Goal: Task Accomplishment & Management: Manage account settings

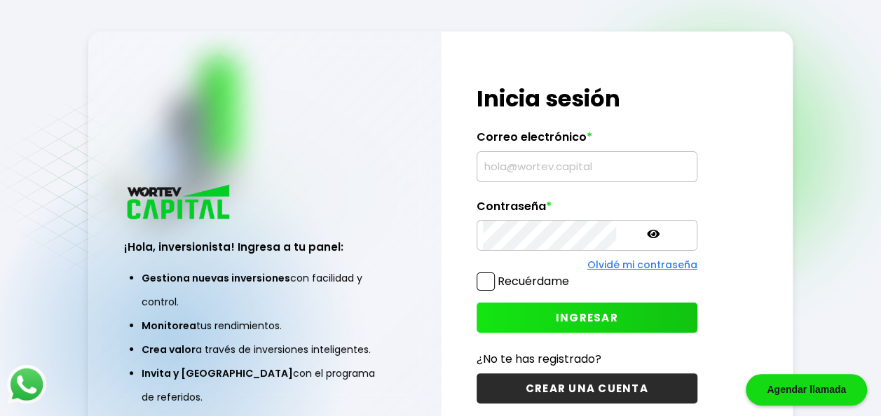
type input "[EMAIL_ADDRESS][DOMAIN_NAME]"
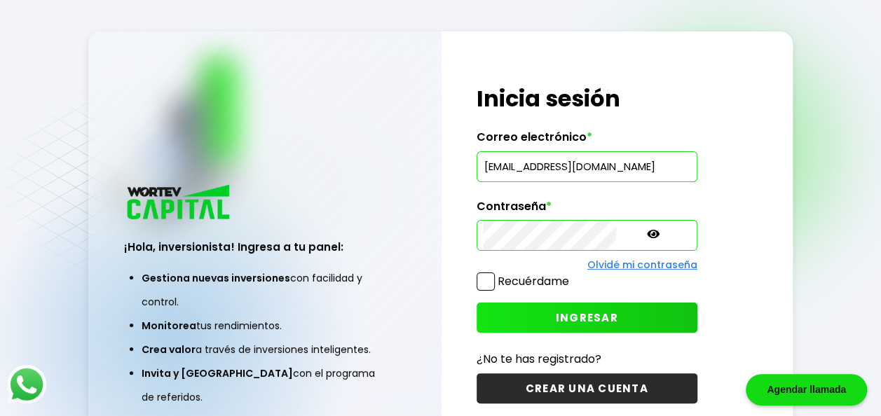
click at [492, 307] on button "INGRESAR" at bounding box center [587, 318] width 221 height 30
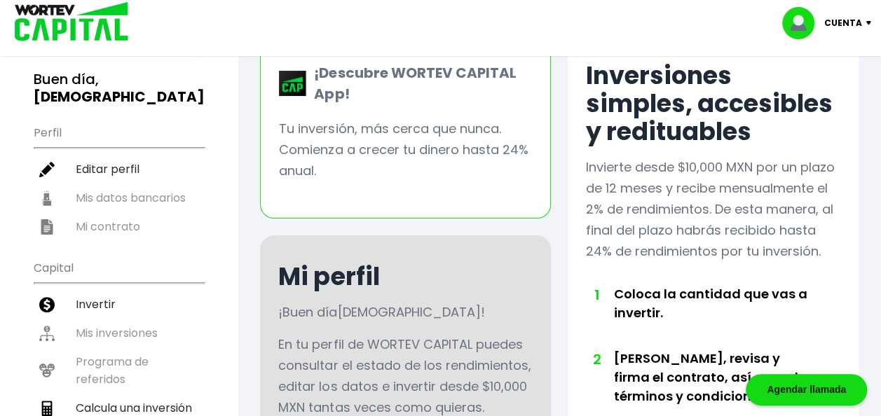
scroll to position [105, 0]
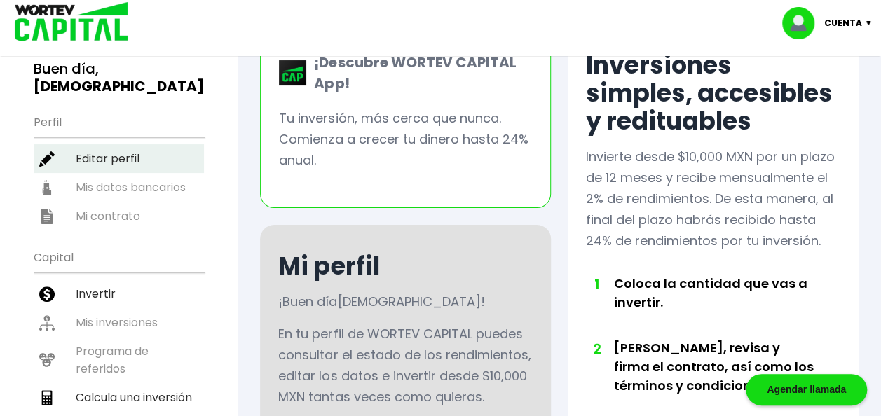
click at [103, 144] on li "Editar perfil" at bounding box center [119, 158] width 170 height 29
select select "Hombre"
select select "SL"
select select "Banbajio"
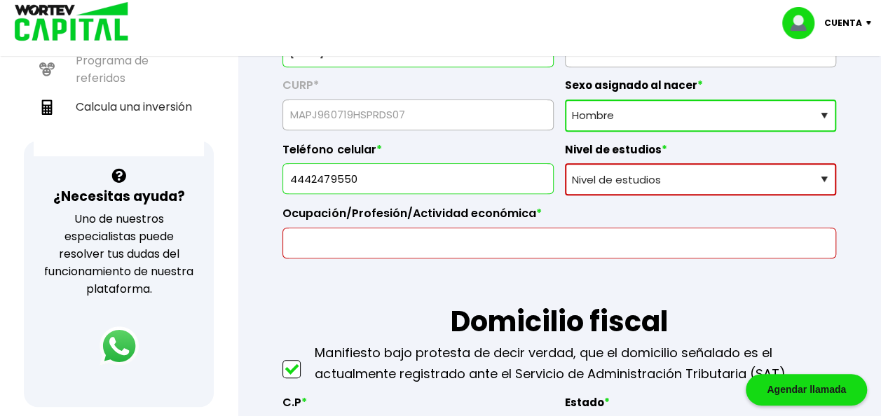
scroll to position [408, 0]
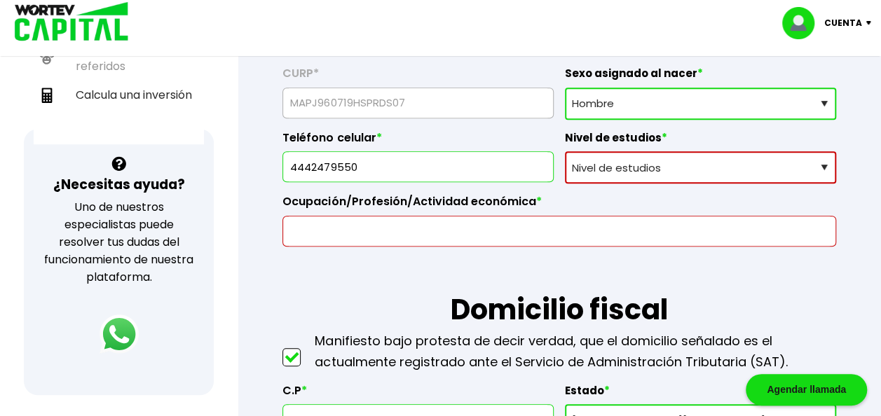
click at [666, 165] on select "Nivel de estudios Primaria Secundaria Bachillerato Licenciatura Posgrado" at bounding box center [700, 167] width 271 height 32
select select "Bachillerato"
click at [565, 151] on select "Nivel de estudios Primaria Secundaria Bachillerato Licenciatura Posgrado" at bounding box center [700, 167] width 271 height 32
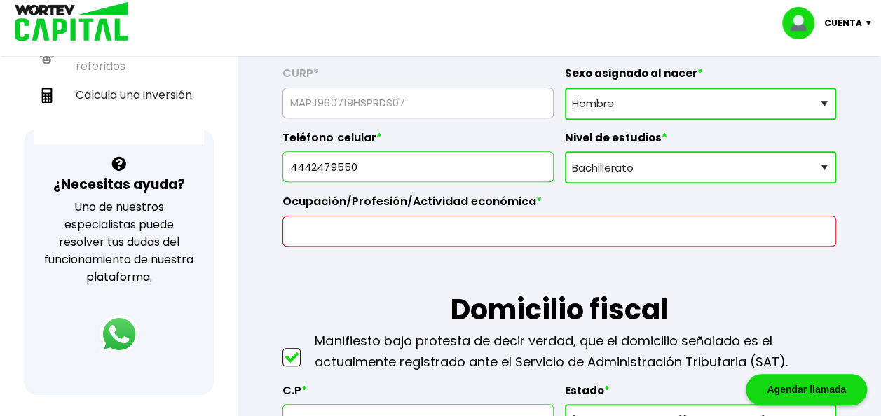
click at [636, 235] on input "text" at bounding box center [559, 231] width 541 height 29
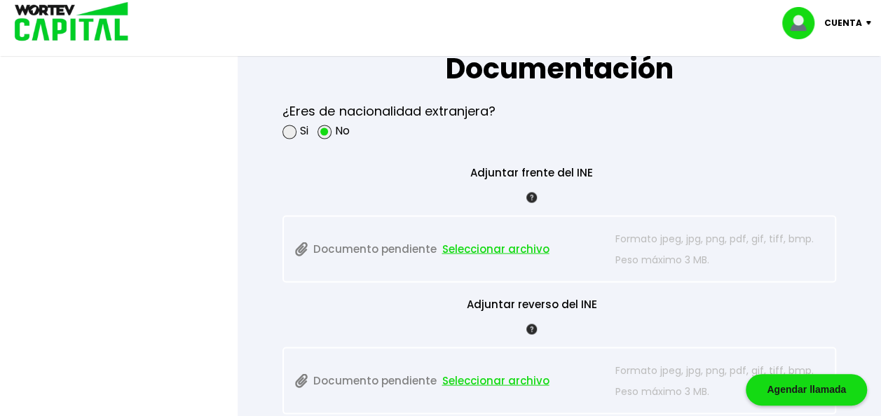
scroll to position [1183, 0]
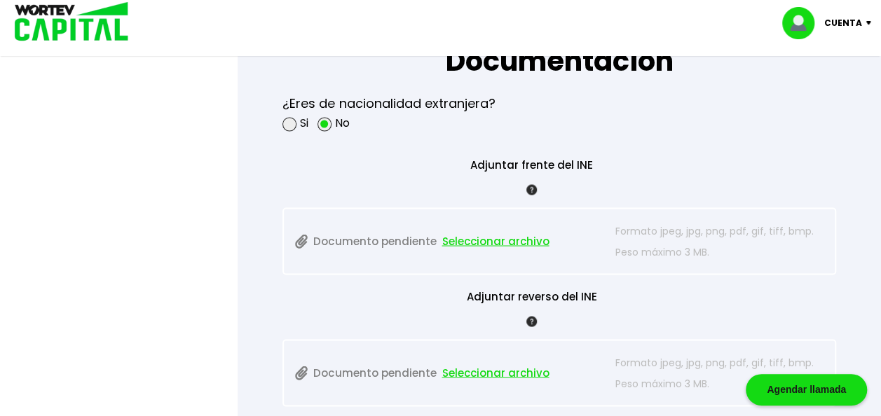
type input "MANTENIMIENTO INDUSTRIAL"
click at [504, 241] on span "Seleccionar archivo" at bounding box center [495, 241] width 107 height 21
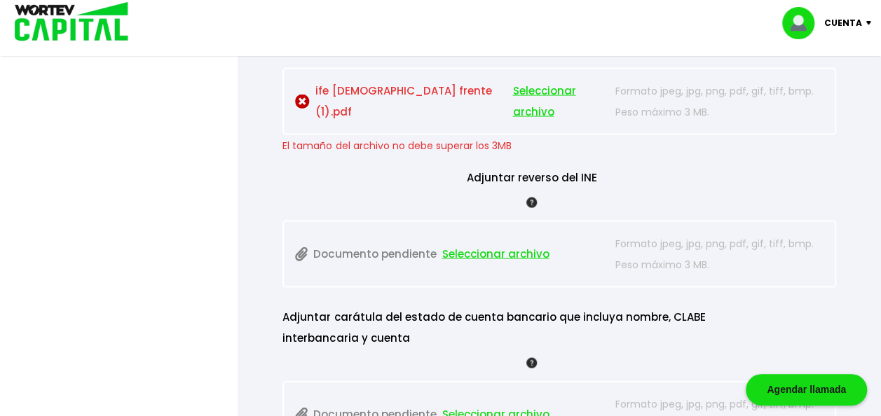
scroll to position [1330, 0]
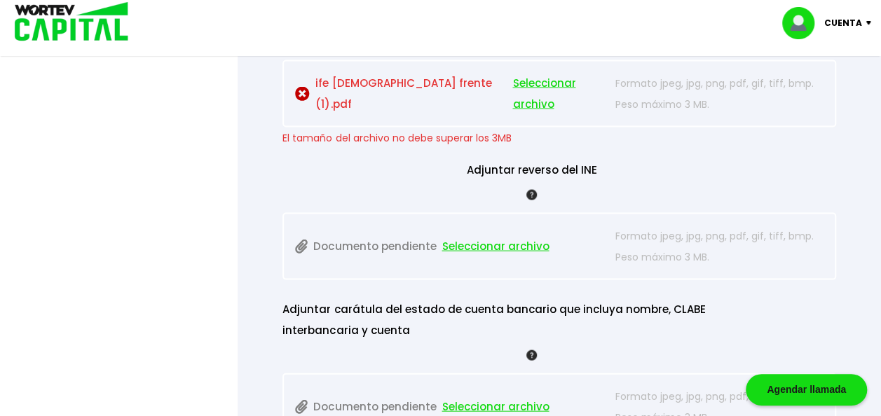
click at [301, 88] on img at bounding box center [302, 94] width 15 height 15
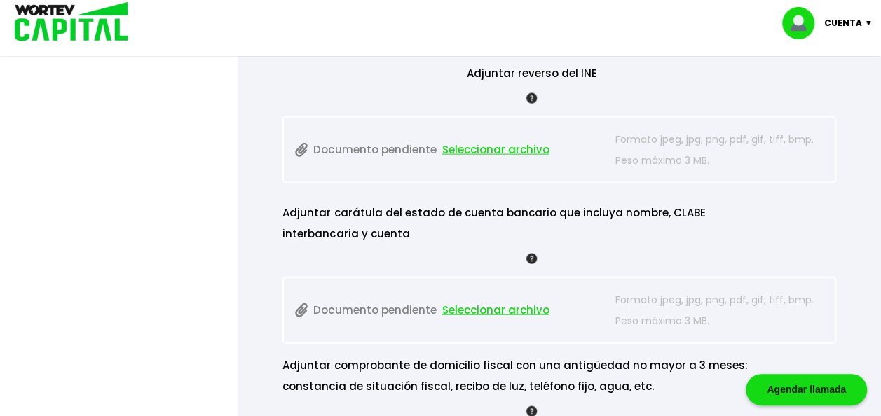
scroll to position [1563, 0]
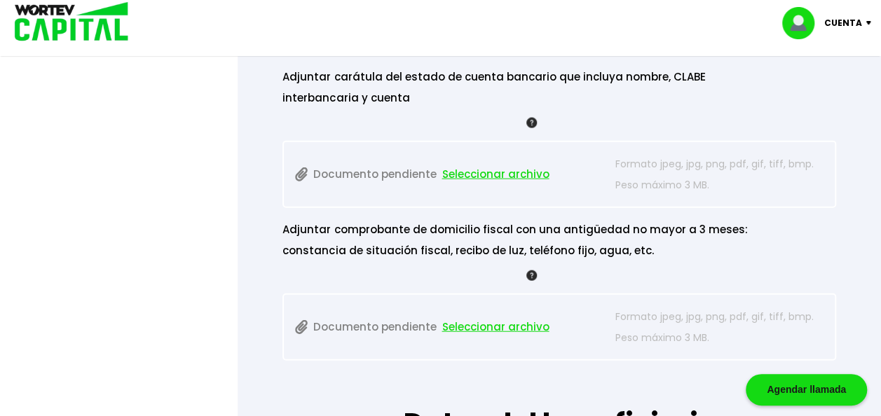
click at [498, 172] on span "Seleccionar archivo" at bounding box center [495, 174] width 107 height 21
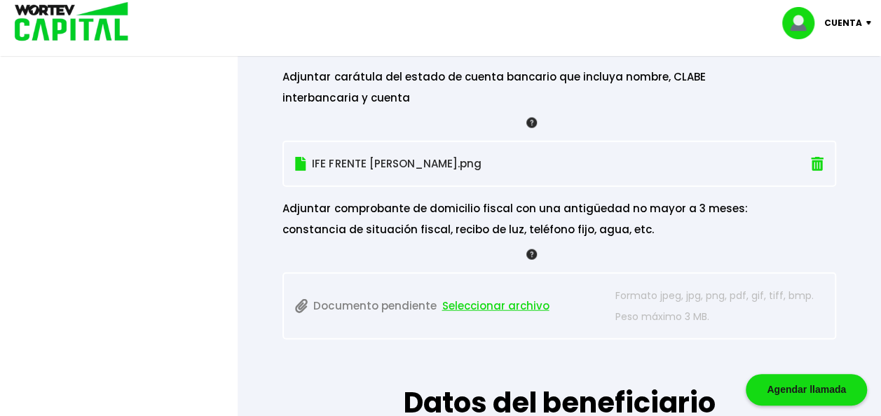
click at [469, 299] on span "Seleccionar archivo" at bounding box center [495, 306] width 107 height 21
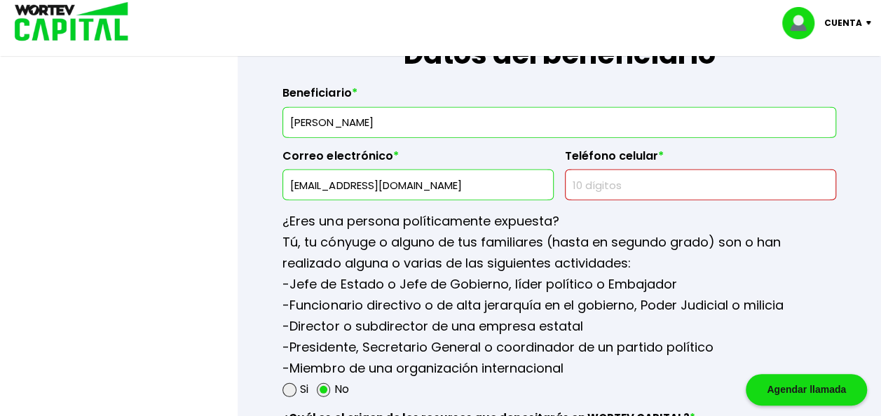
scroll to position [1906, 0]
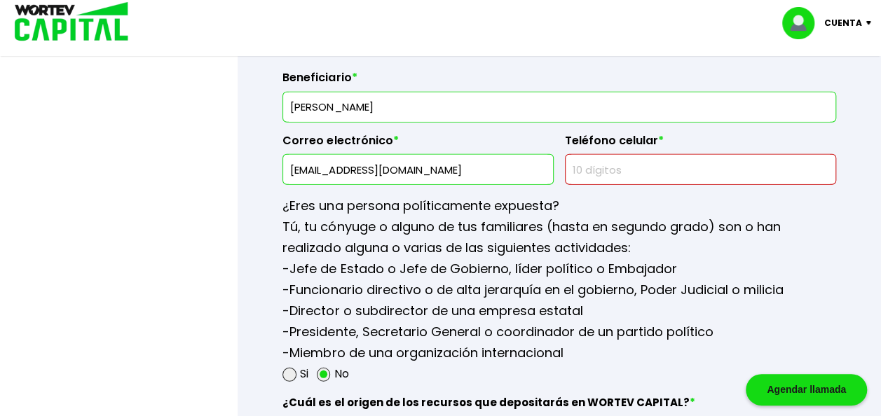
click at [579, 107] on input "[PERSON_NAME]" at bounding box center [559, 107] width 541 height 29
type input "[PERSON_NAME]"
click at [523, 170] on input "[EMAIL_ADDRESS][DOMAIN_NAME]" at bounding box center [418, 169] width 259 height 29
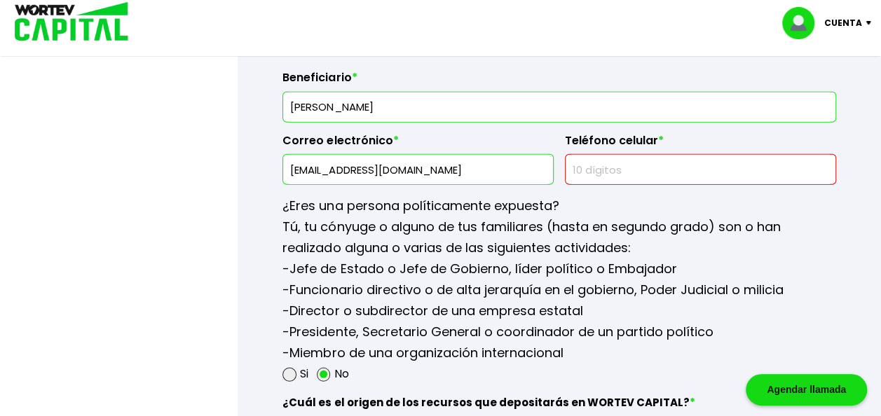
click at [523, 170] on input "[EMAIL_ADDRESS][DOMAIN_NAME]" at bounding box center [418, 169] width 259 height 29
type input "R"
type input "[EMAIL_ADDRESS][DOMAIN_NAME]"
click at [642, 169] on input "text" at bounding box center [700, 169] width 259 height 29
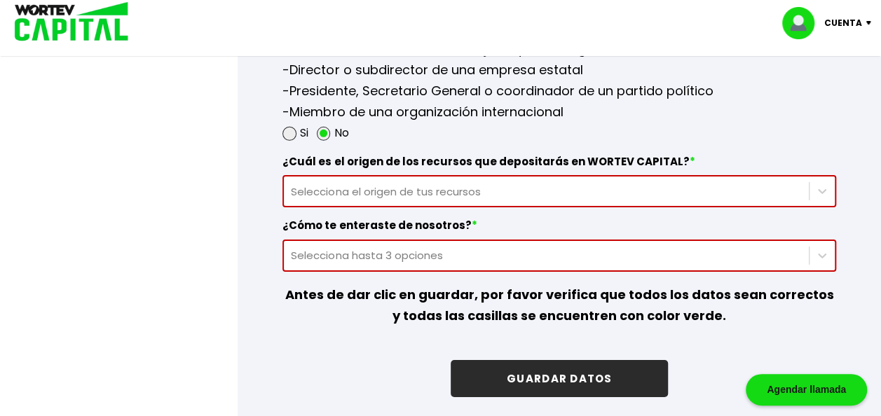
scroll to position [2140, 0]
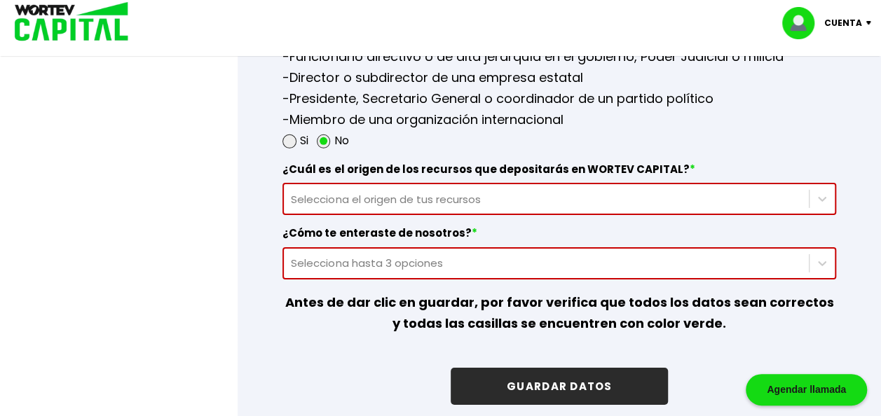
type input "4445486329"
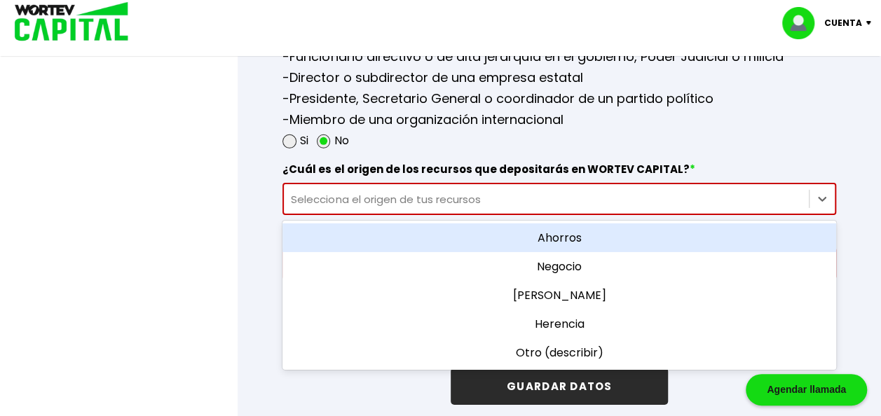
click at [598, 192] on div "Selecciona el origen de tus recursos" at bounding box center [546, 199] width 511 height 16
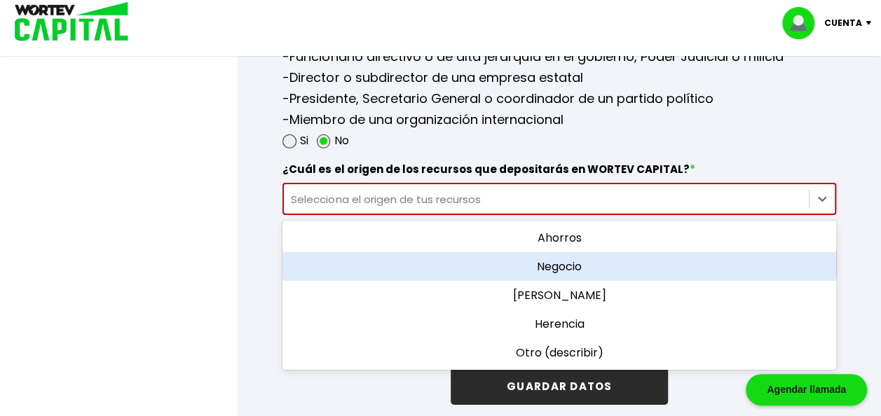
click at [574, 256] on div "Negocio" at bounding box center [559, 266] width 554 height 29
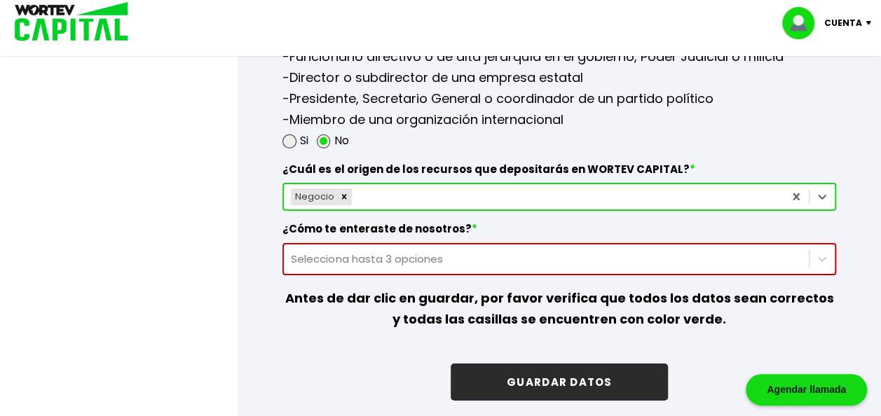
click at [541, 258] on div "Selecciona hasta 3 opciones" at bounding box center [559, 259] width 554 height 32
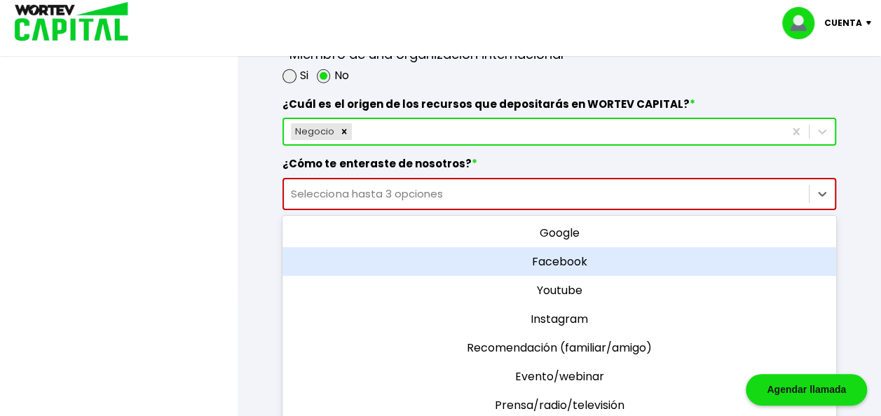
scroll to position [2215, 0]
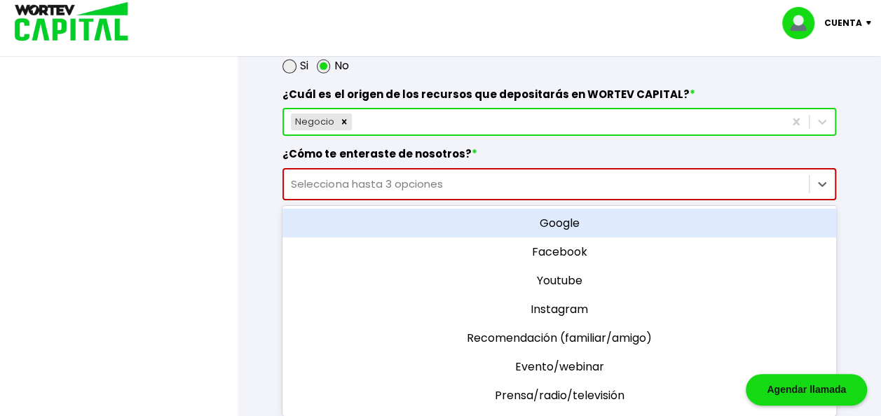
click at [706, 213] on div "Google" at bounding box center [559, 223] width 554 height 29
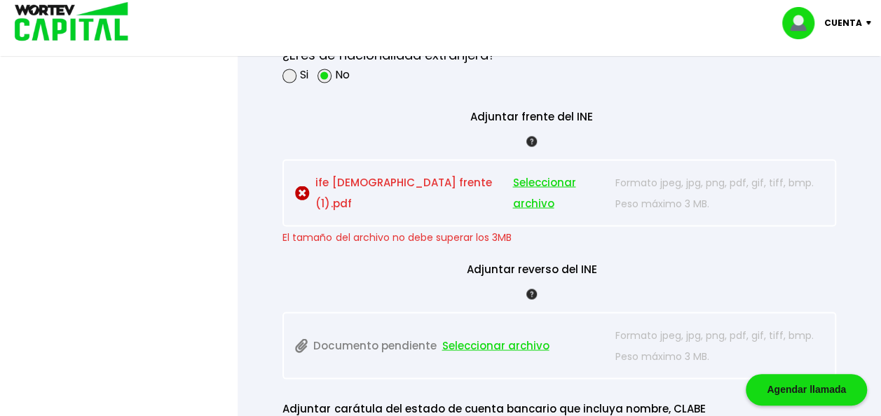
scroll to position [1239, 0]
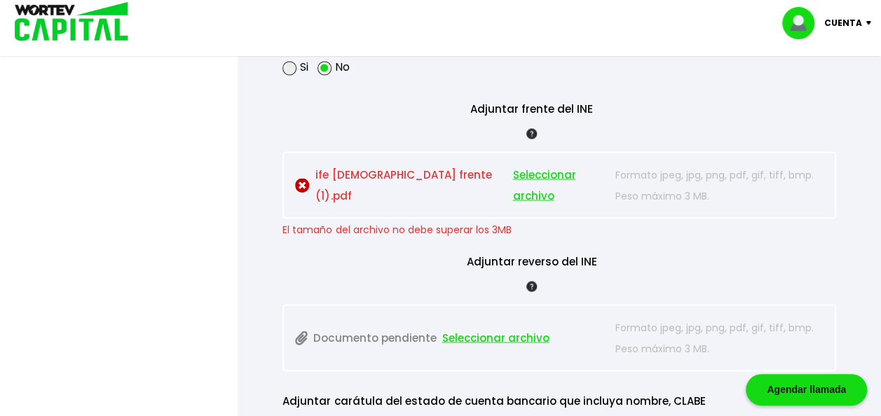
click at [512, 184] on span "Seleccionar archivo" at bounding box center [559, 185] width 95 height 42
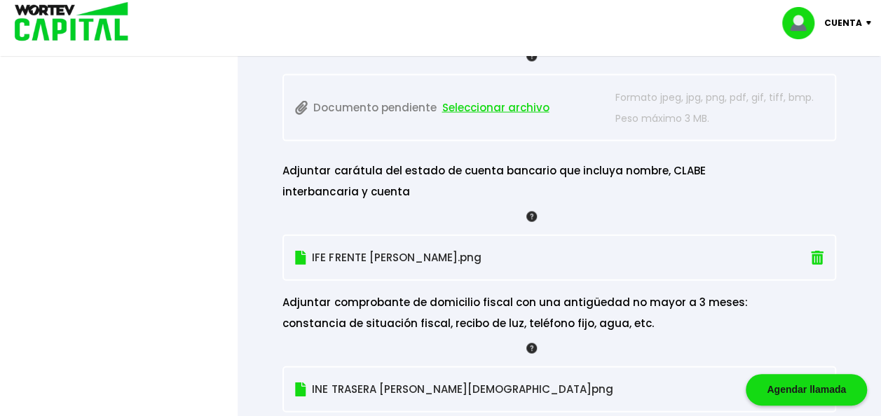
scroll to position [1446, 0]
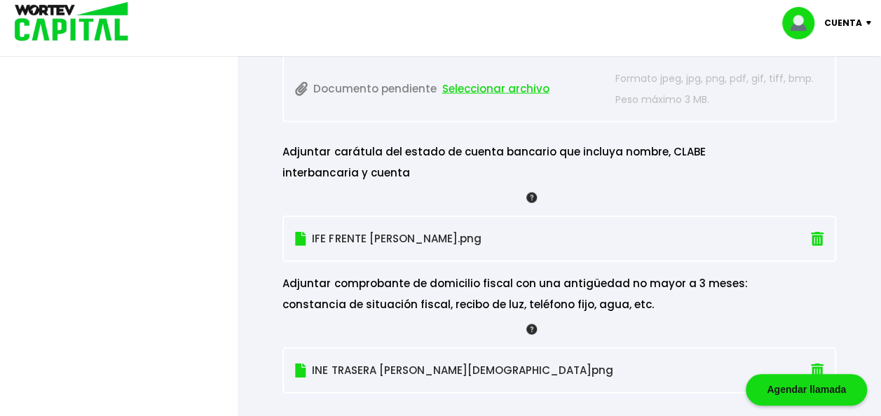
click at [492, 80] on span "Seleccionar archivo" at bounding box center [495, 88] width 107 height 21
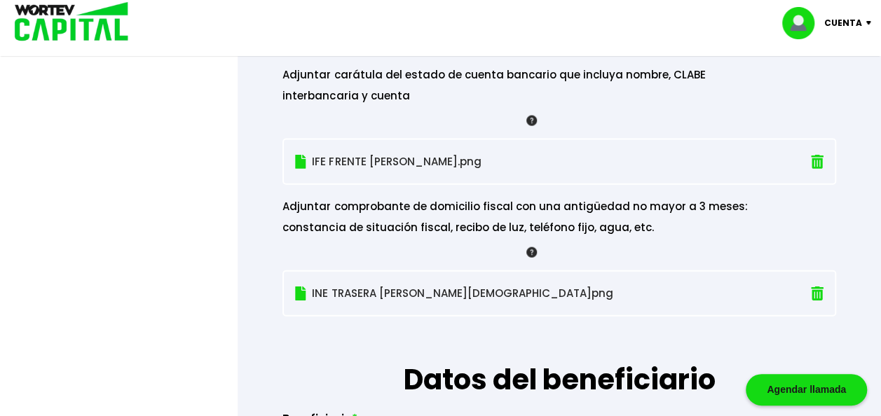
scroll to position [1505, 0]
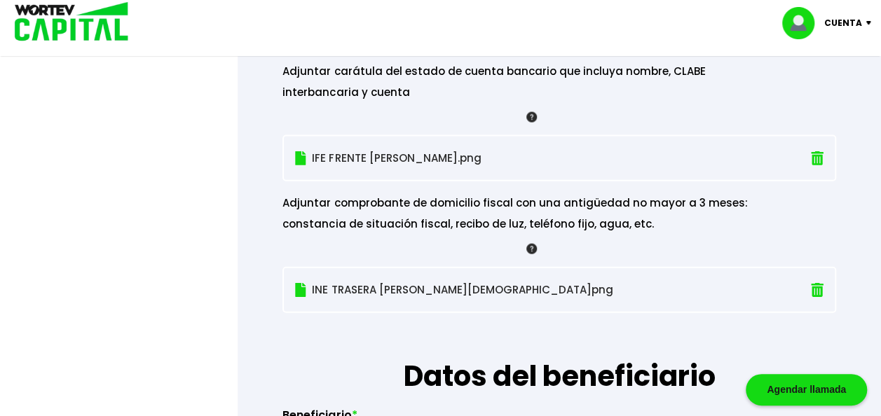
click at [820, 158] on img at bounding box center [817, 158] width 13 height 15
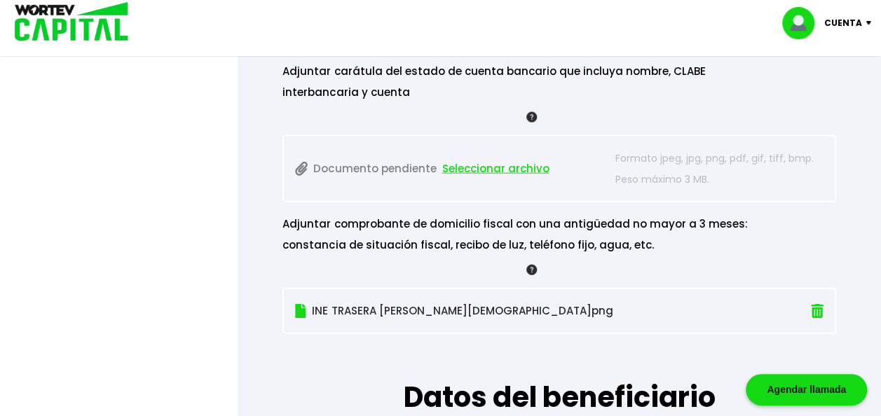
click at [482, 164] on span "Seleccionar archivo" at bounding box center [495, 168] width 107 height 21
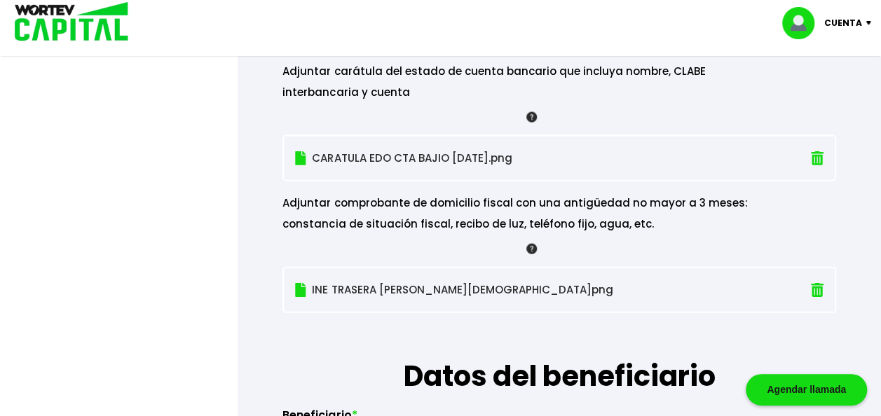
click at [818, 287] on img at bounding box center [817, 290] width 13 height 15
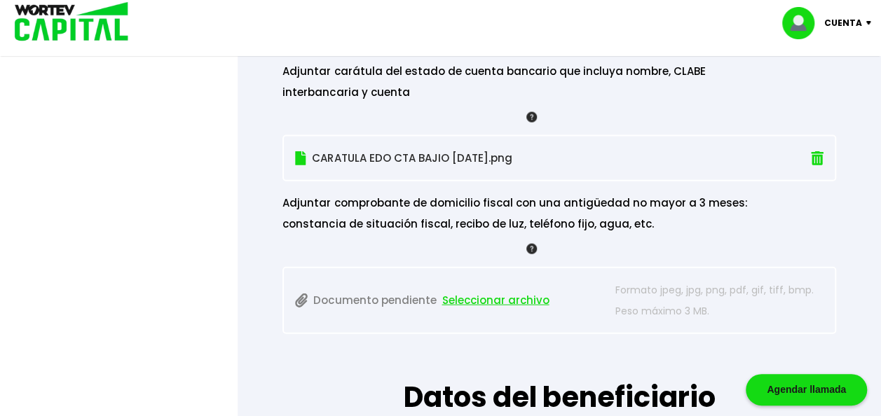
click at [481, 296] on span "Seleccionar archivo" at bounding box center [495, 300] width 107 height 21
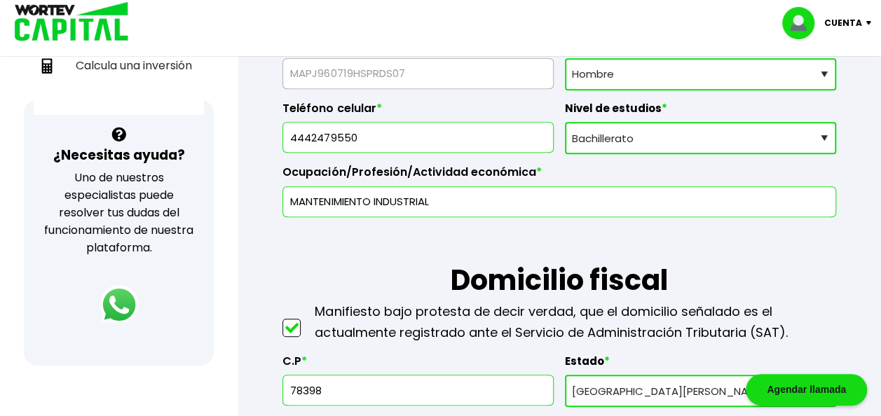
scroll to position [425, 0]
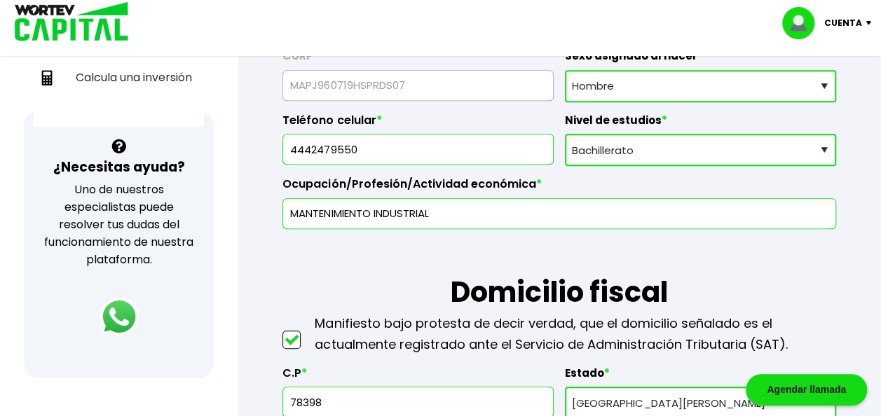
click at [290, 209] on input "MANTENIMIENTO INDUSTRIAL" at bounding box center [559, 213] width 541 height 29
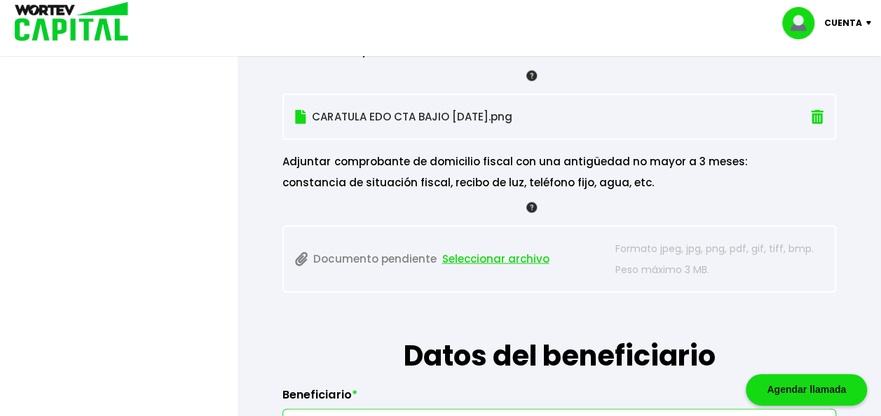
scroll to position [1570, 0]
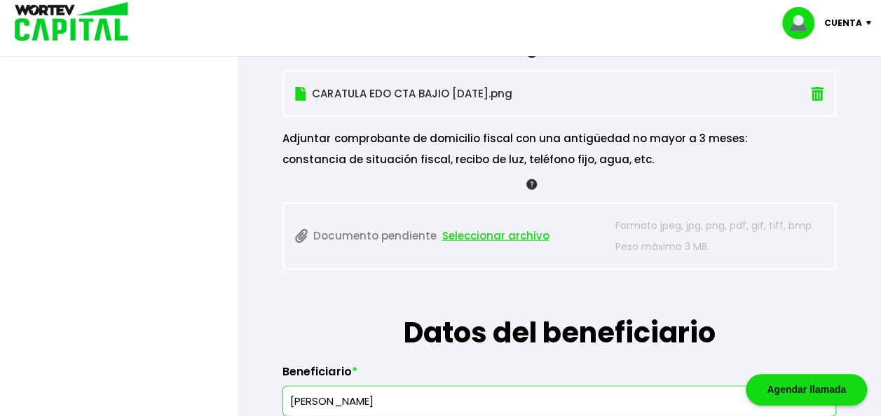
click at [475, 227] on span "Seleccionar archivo" at bounding box center [495, 236] width 107 height 21
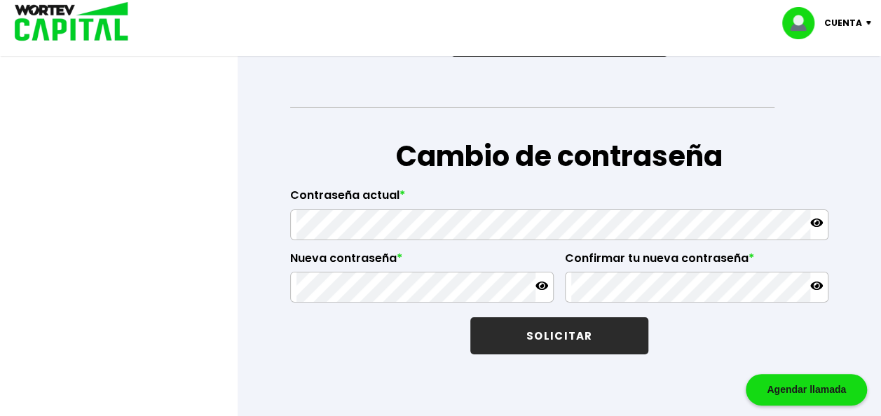
scroll to position [2234, 0]
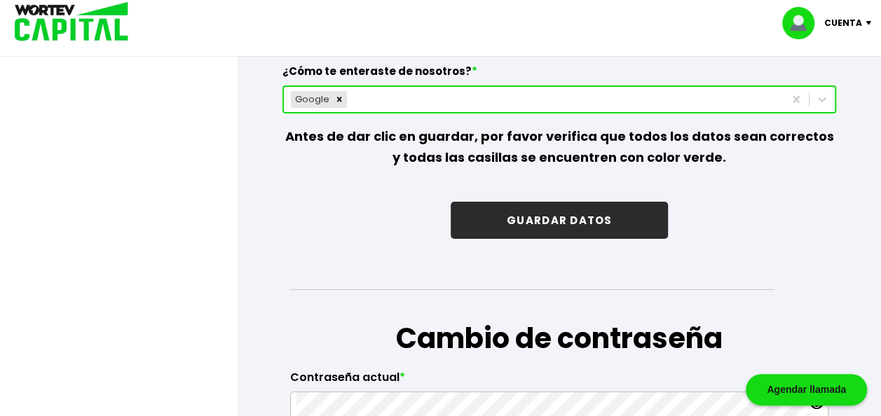
click at [563, 214] on button "GUARDAR DATOS" at bounding box center [559, 220] width 217 height 37
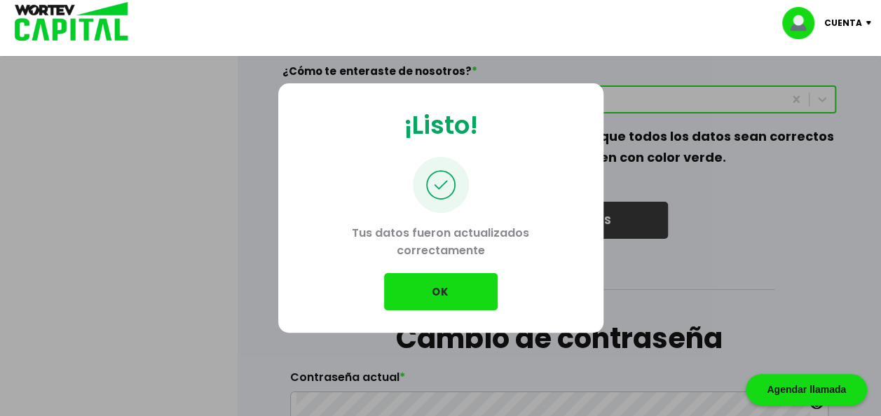
click at [461, 293] on button "OK" at bounding box center [441, 291] width 114 height 37
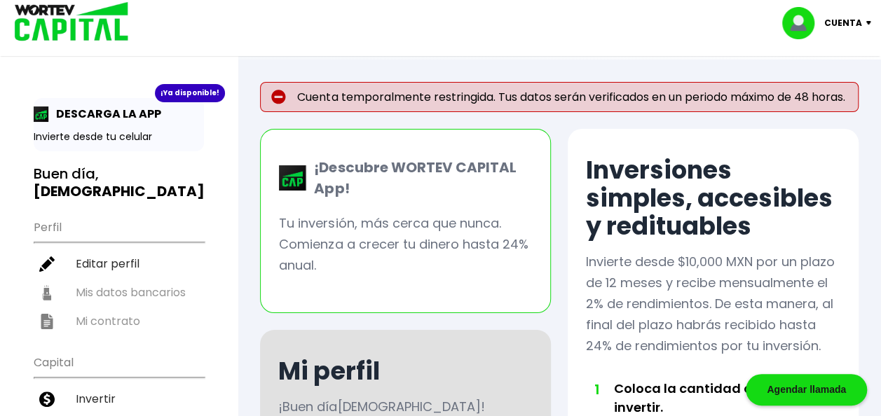
click at [847, 19] on p "Cuenta" at bounding box center [843, 23] width 38 height 21
click at [816, 91] on li "Cerrar sesión" at bounding box center [828, 93] width 112 height 29
